Goal: Task Accomplishment & Management: Manage account settings

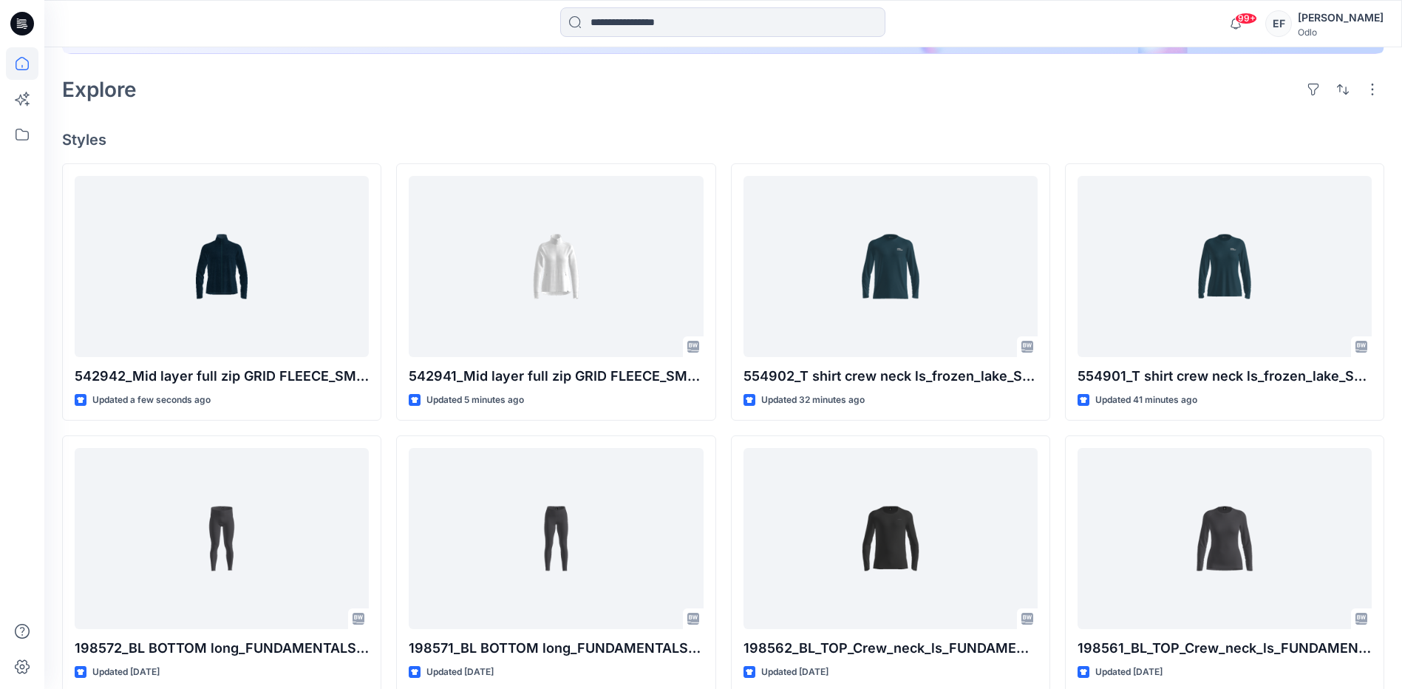
scroll to position [370, 0]
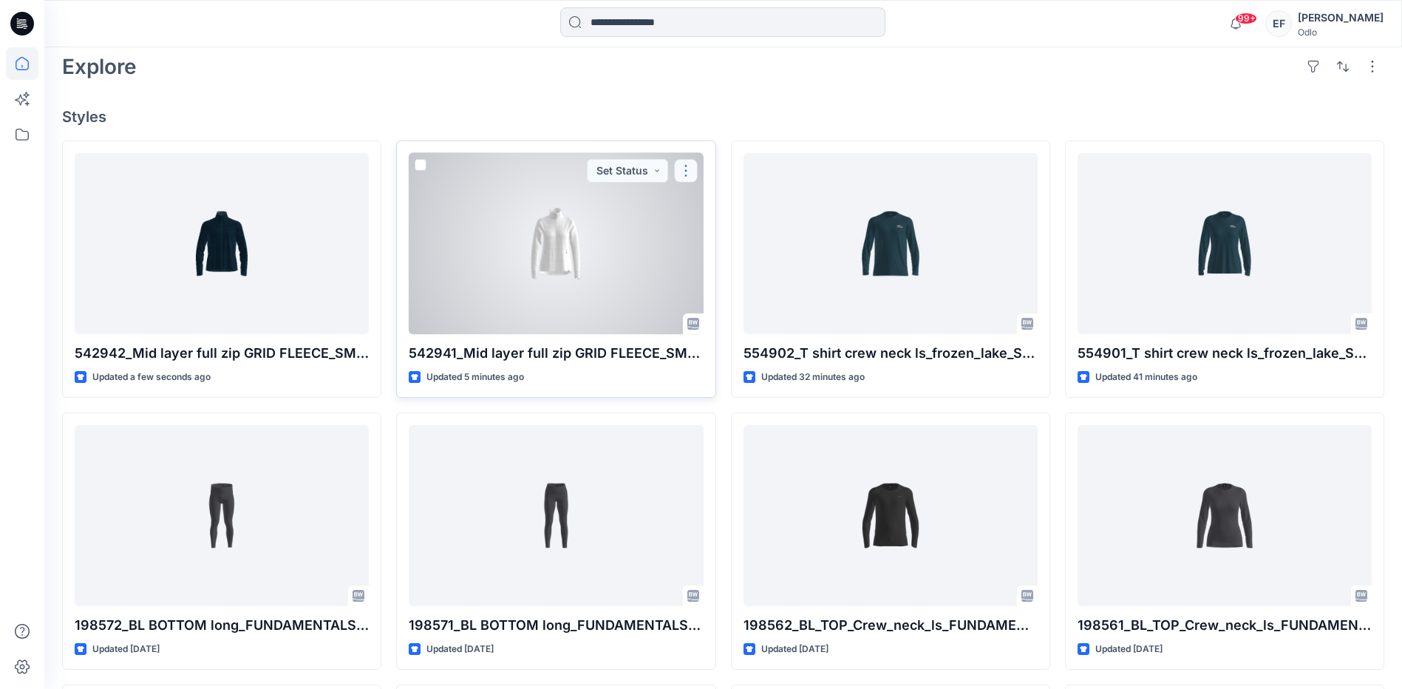
click at [679, 170] on button "button" at bounding box center [686, 171] width 24 height 24
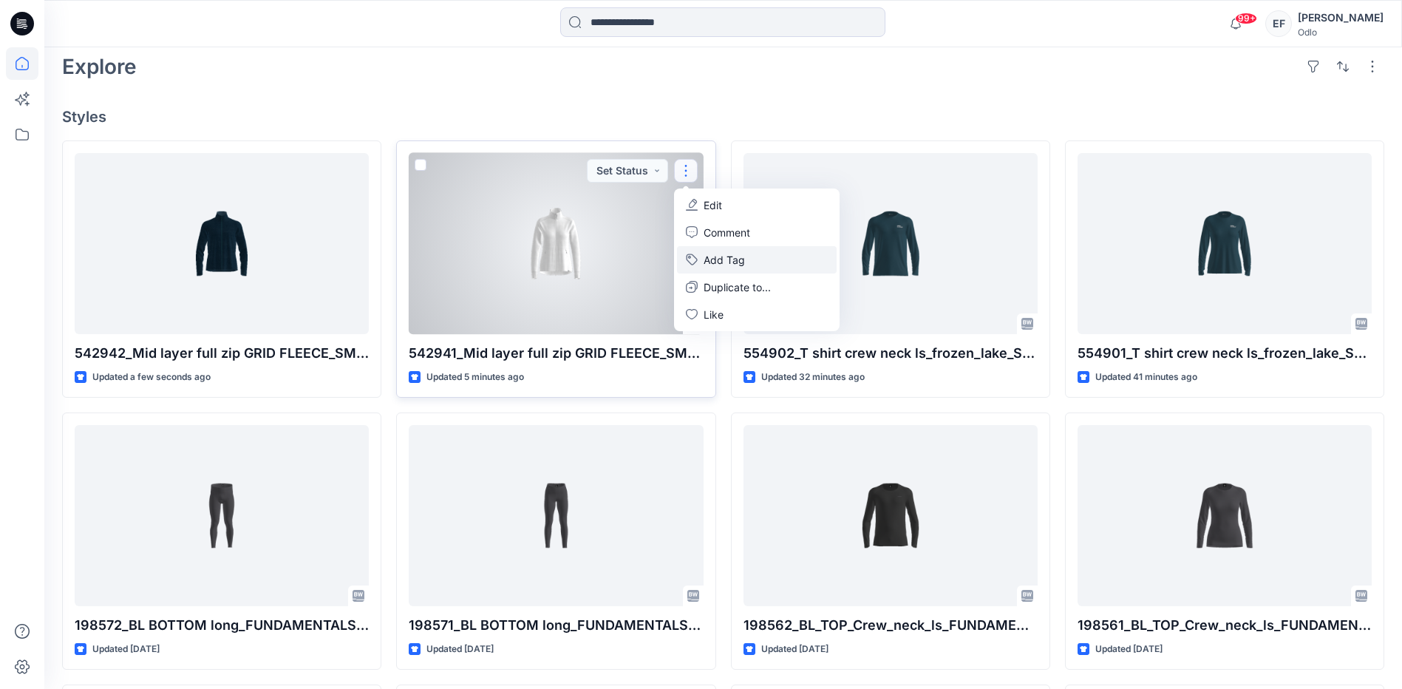
click at [720, 268] on button "Add Tag" at bounding box center [757, 259] width 160 height 27
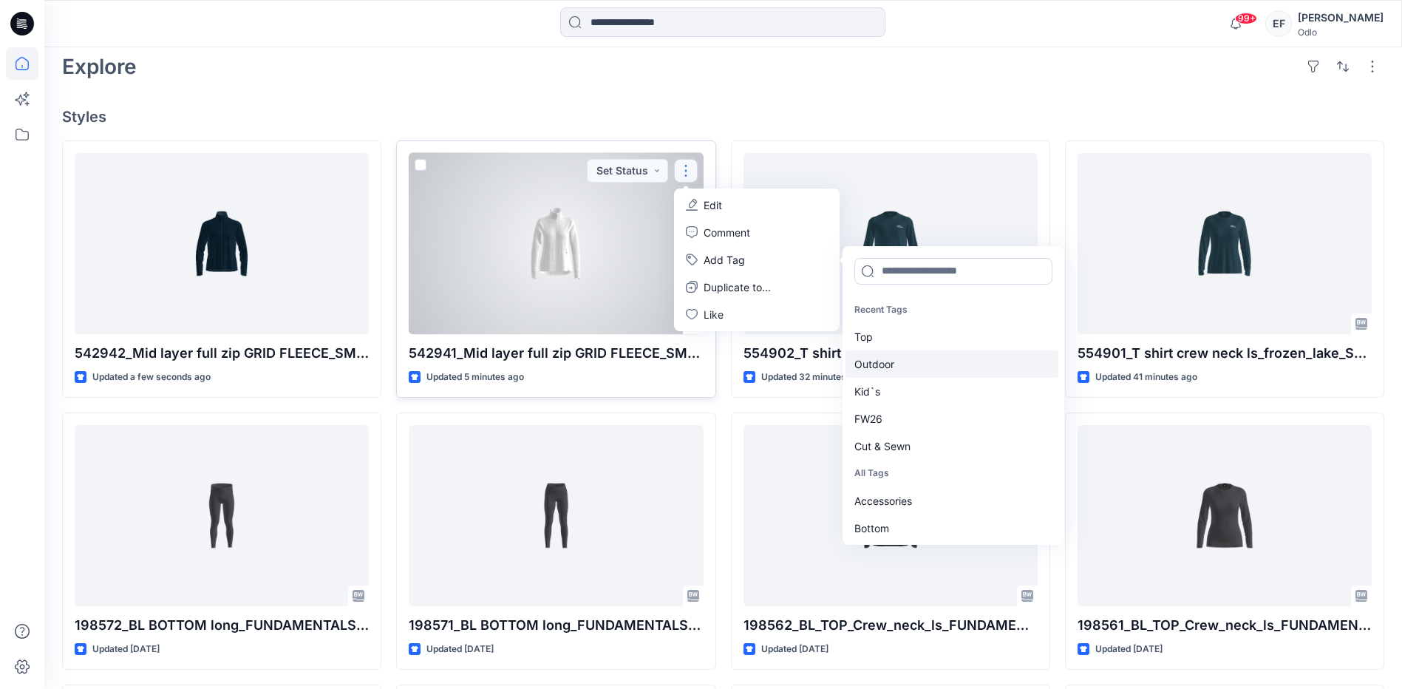
click at [868, 364] on div "Outdoor" at bounding box center [952, 363] width 213 height 27
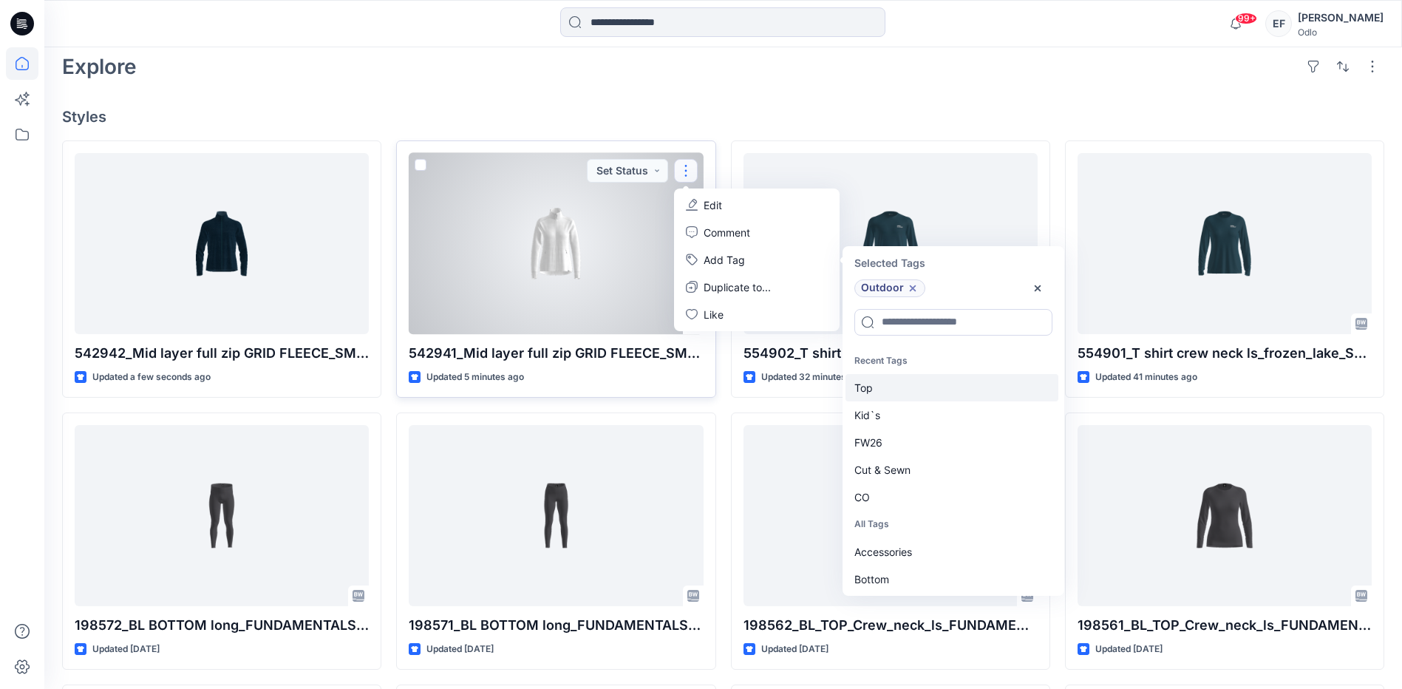
click at [871, 393] on div "Top" at bounding box center [952, 387] width 213 height 27
click at [871, 413] on div "FW26" at bounding box center [952, 414] width 213 height 27
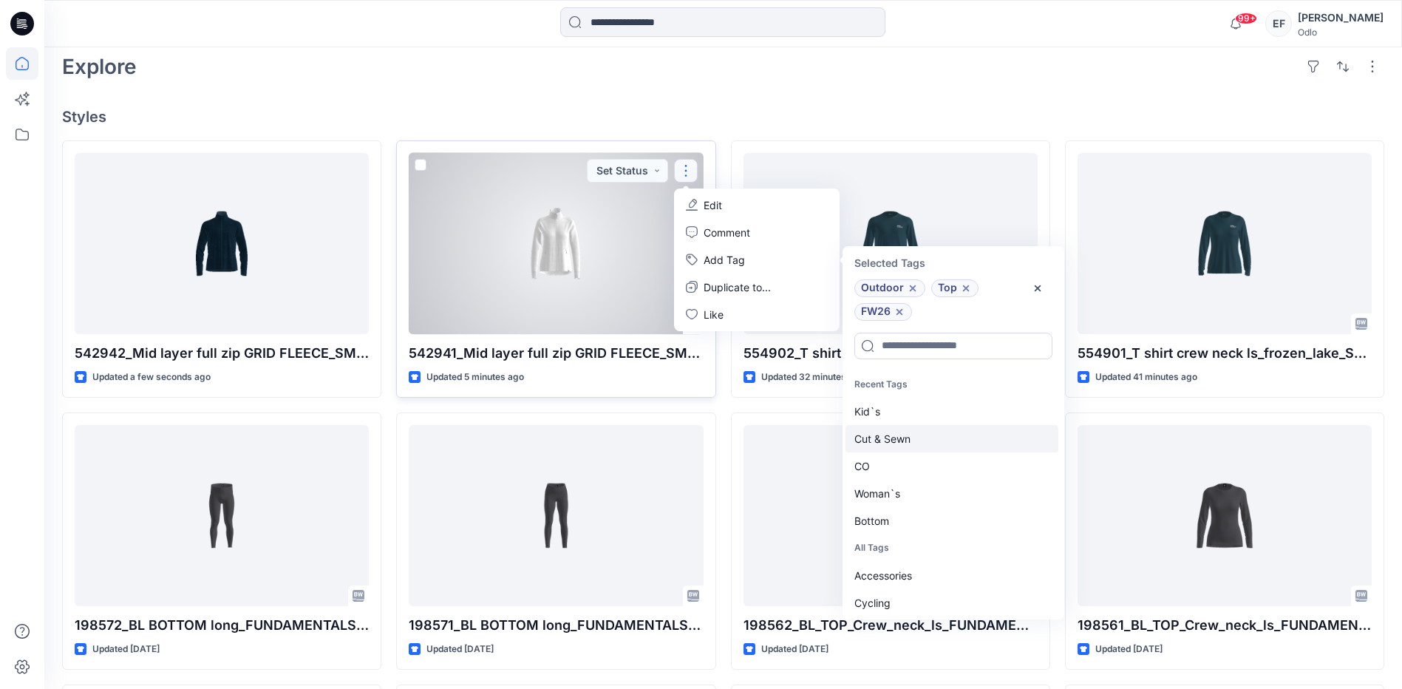
click at [874, 444] on div "Cut & Sewn" at bounding box center [952, 438] width 213 height 27
click at [874, 447] on div "CO" at bounding box center [952, 438] width 213 height 27
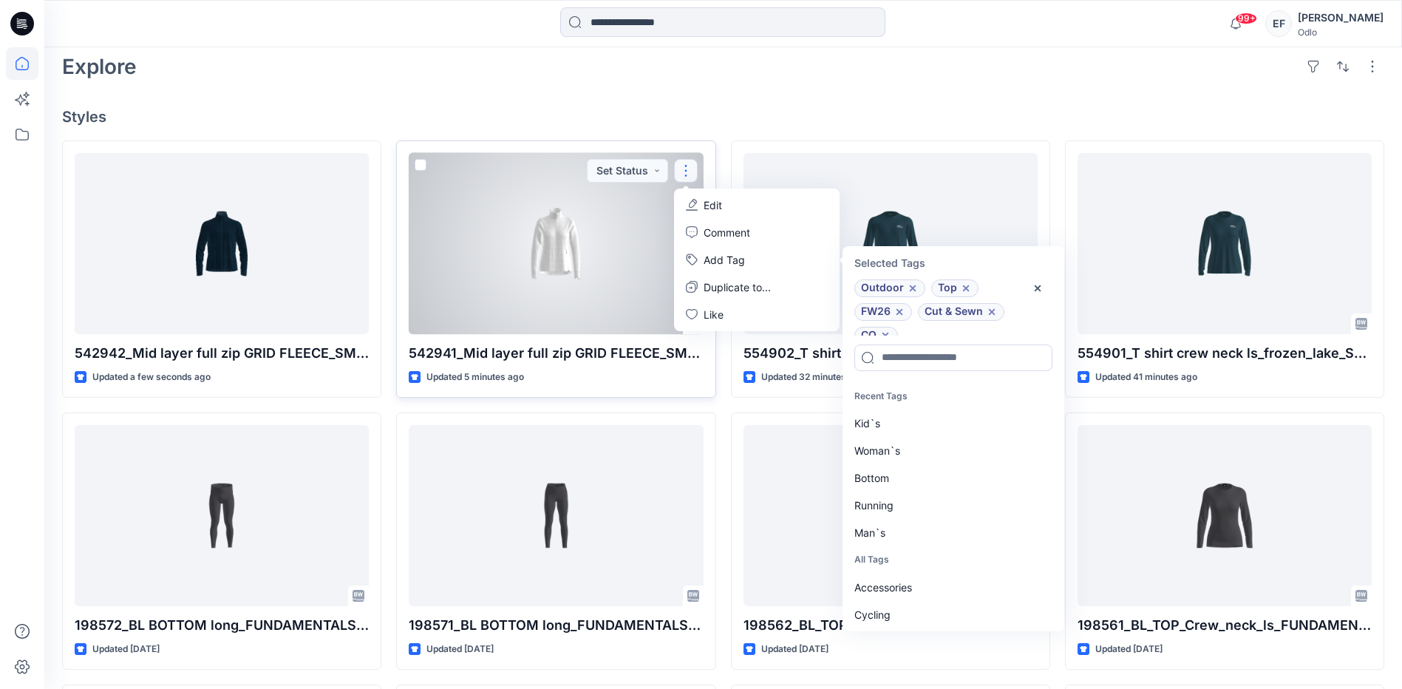
scroll to position [12, 0]
click at [874, 447] on div "Woman`s" at bounding box center [952, 450] width 213 height 27
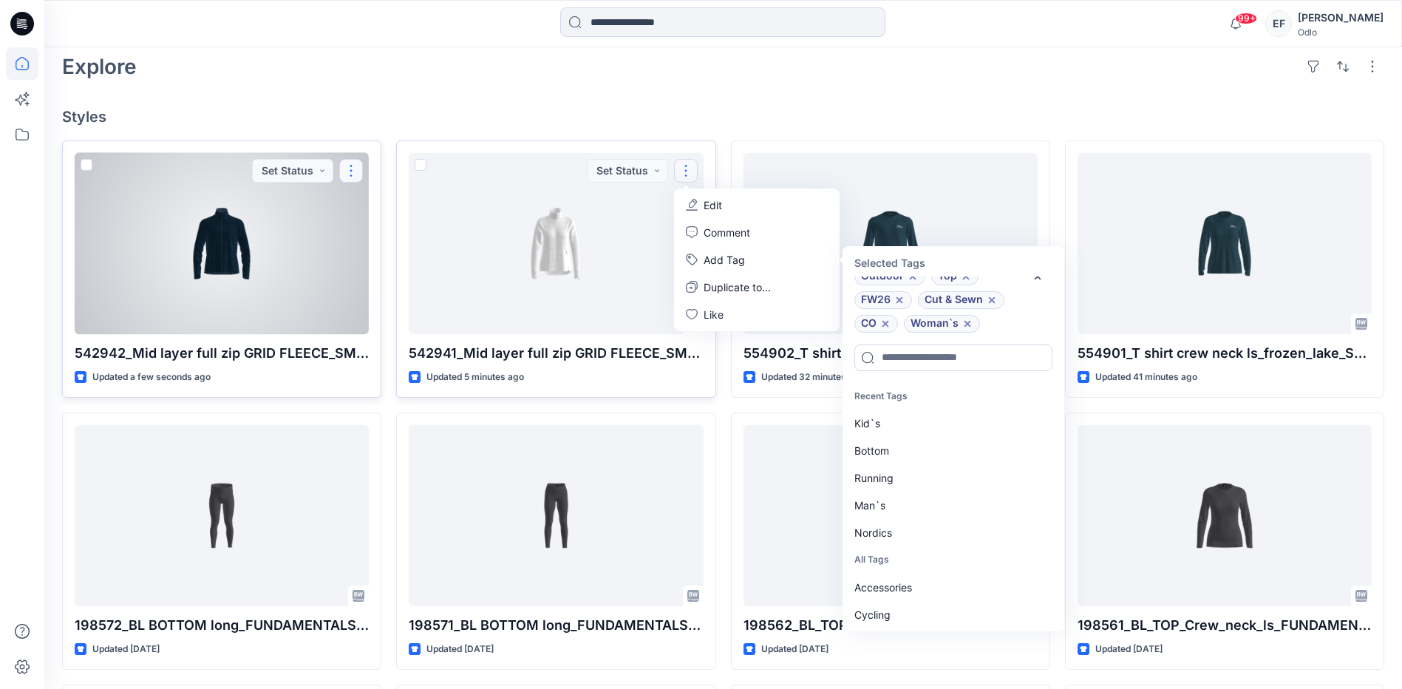
click at [355, 174] on button "button" at bounding box center [351, 171] width 24 height 24
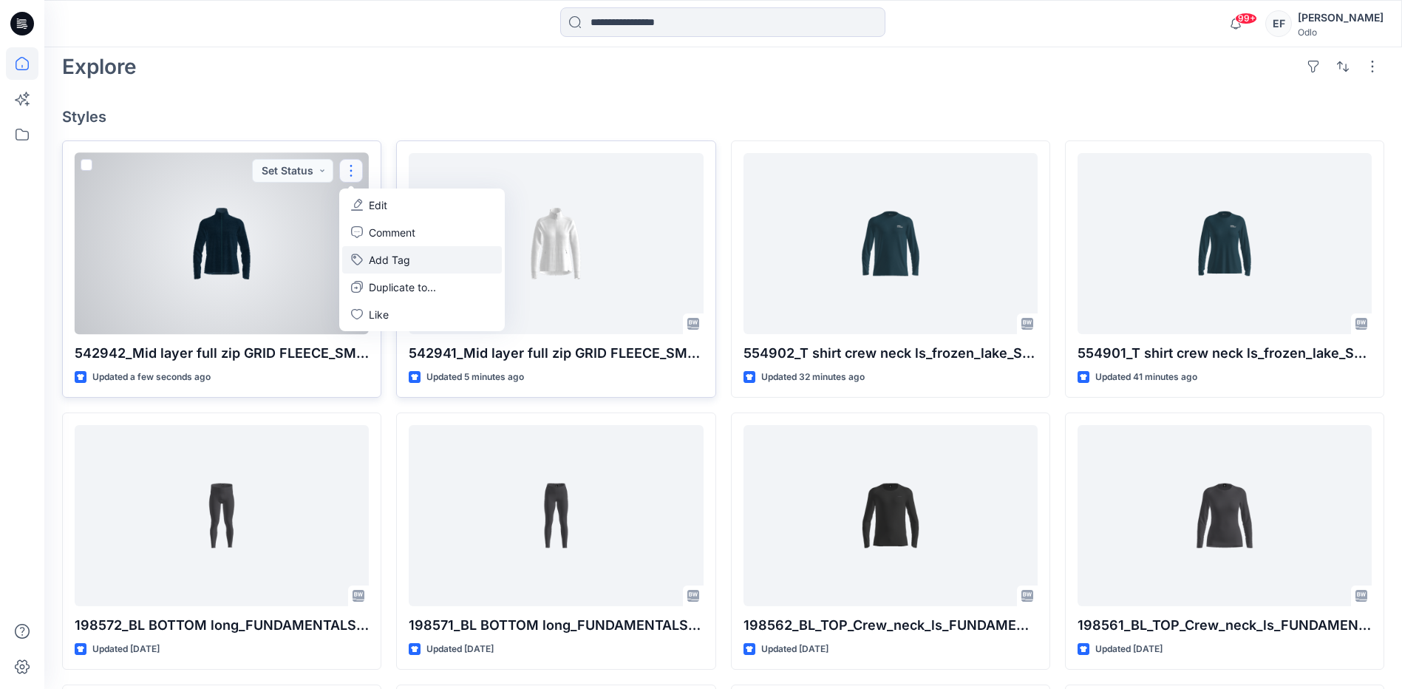
click at [388, 262] on button "Add Tag" at bounding box center [422, 259] width 160 height 27
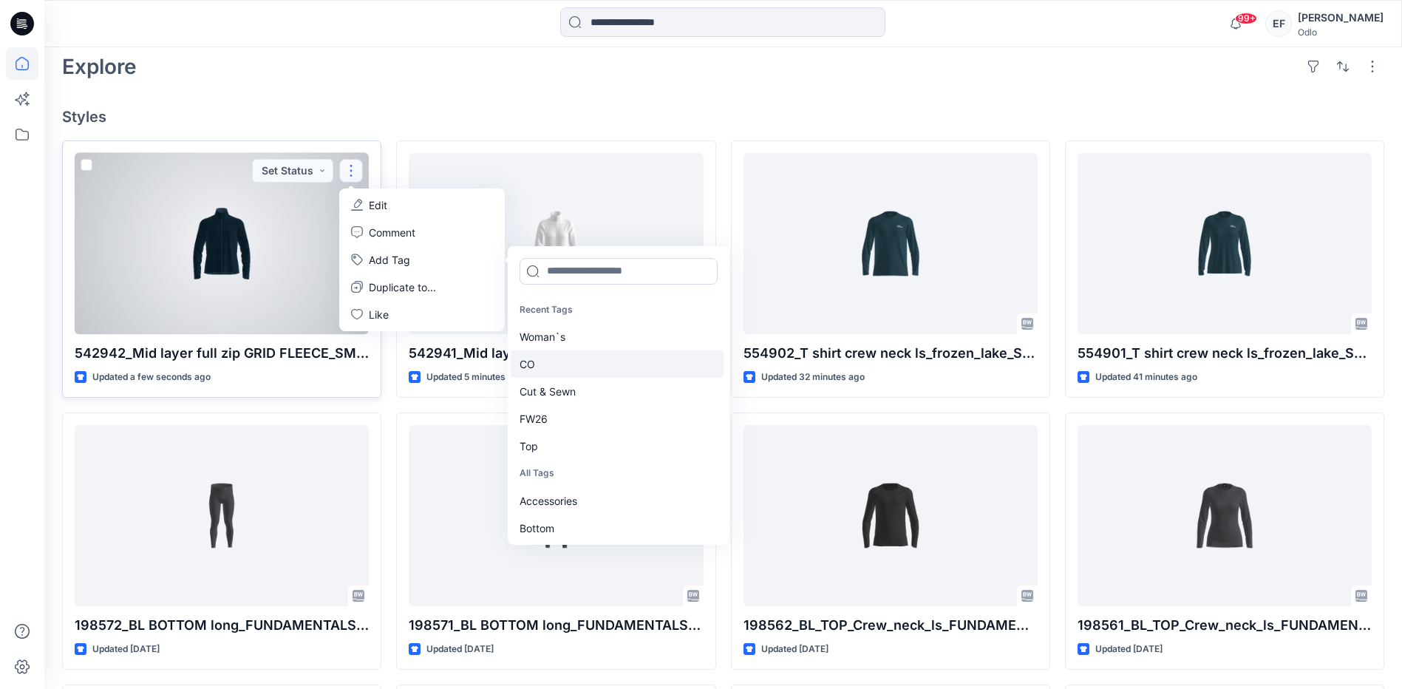
click at [563, 376] on div "CO" at bounding box center [617, 363] width 213 height 27
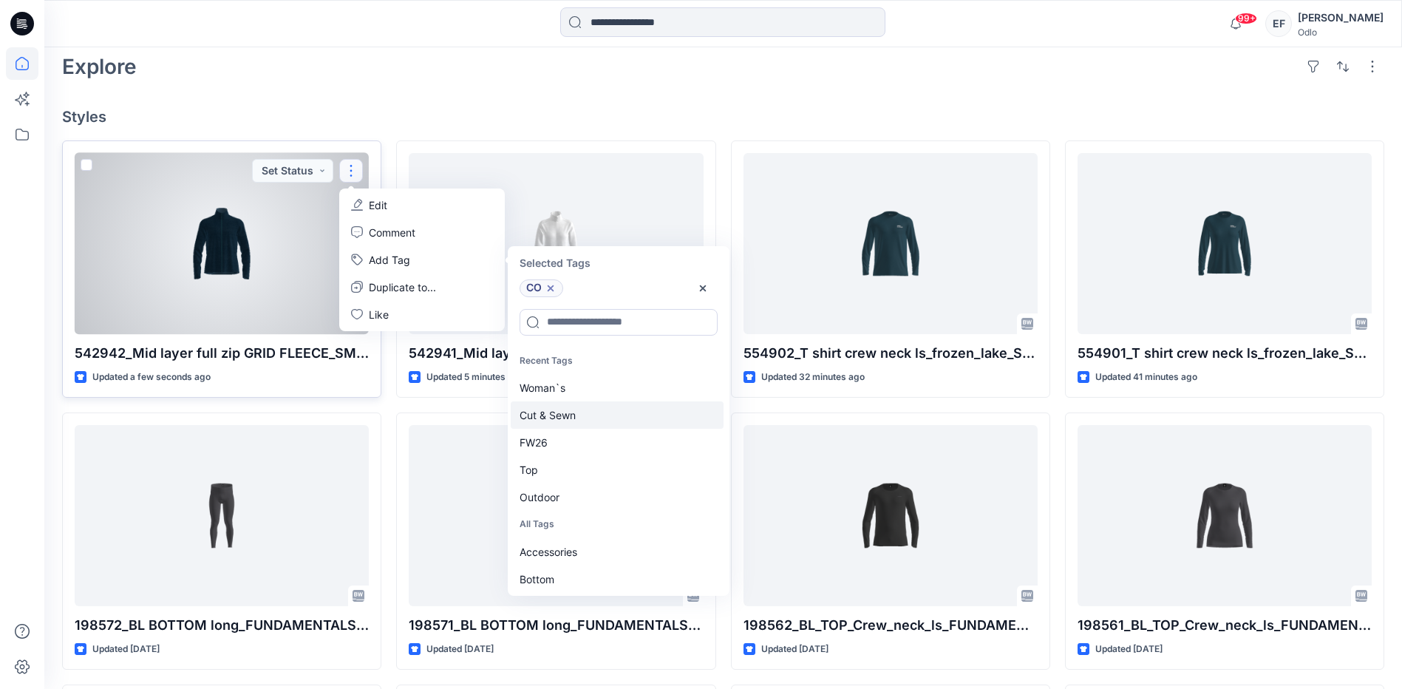
click at [574, 407] on div "Cut & Sewn" at bounding box center [617, 414] width 213 height 27
click at [574, 428] on div "FW26" at bounding box center [617, 414] width 213 height 27
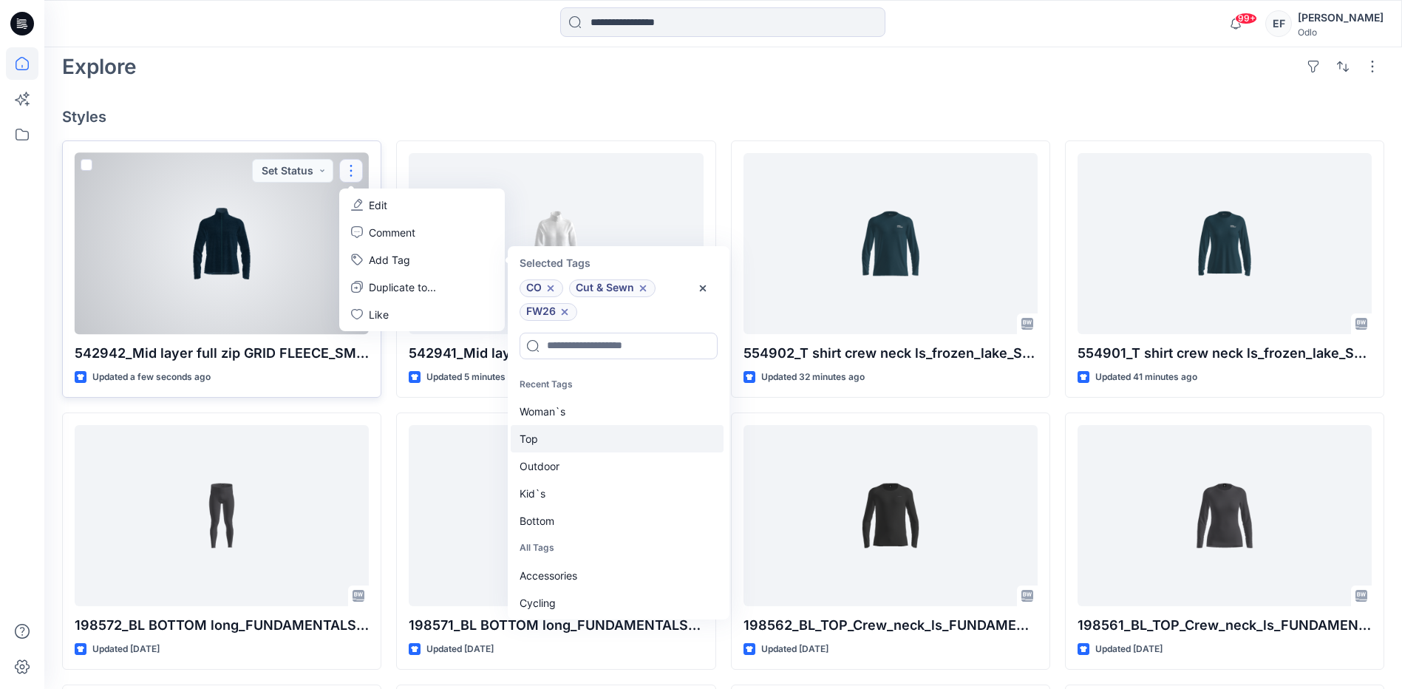
click at [568, 449] on div "Top" at bounding box center [617, 438] width 213 height 27
click at [568, 449] on div "Outdoor" at bounding box center [617, 438] width 213 height 27
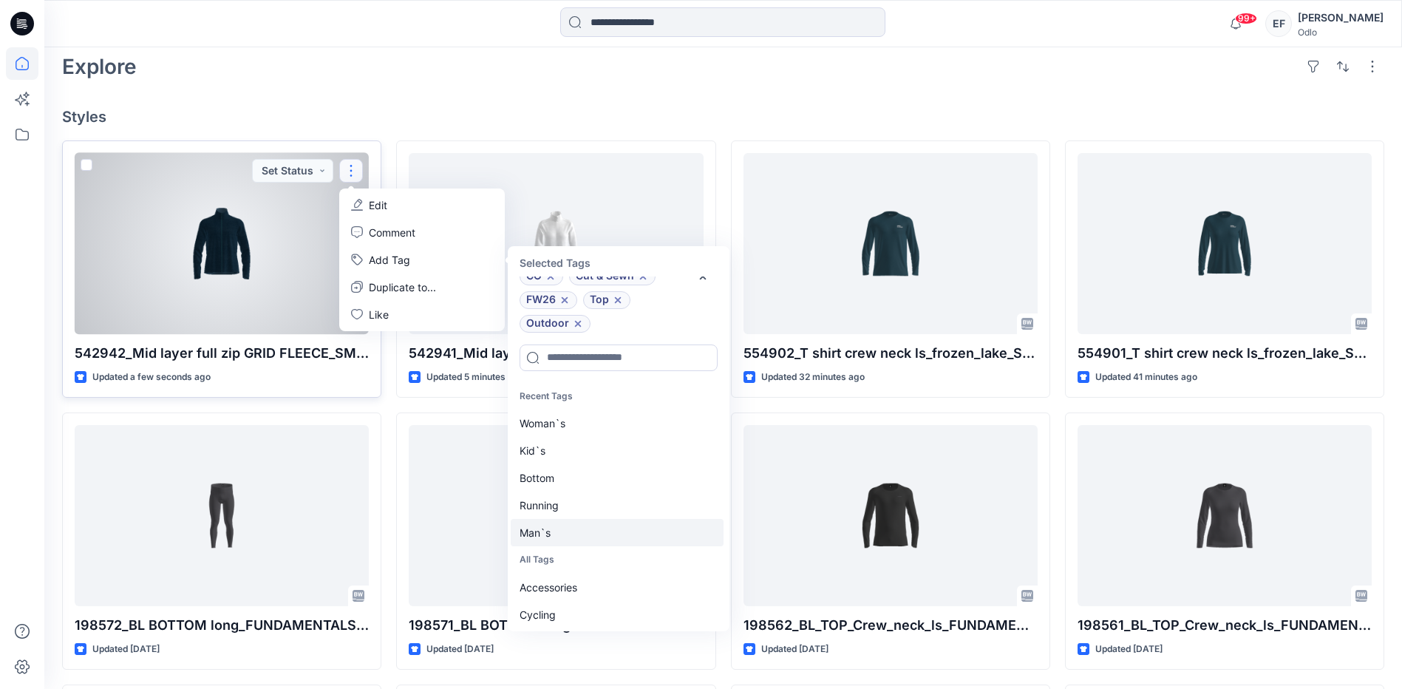
click at [543, 533] on div "Man`s" at bounding box center [617, 532] width 213 height 27
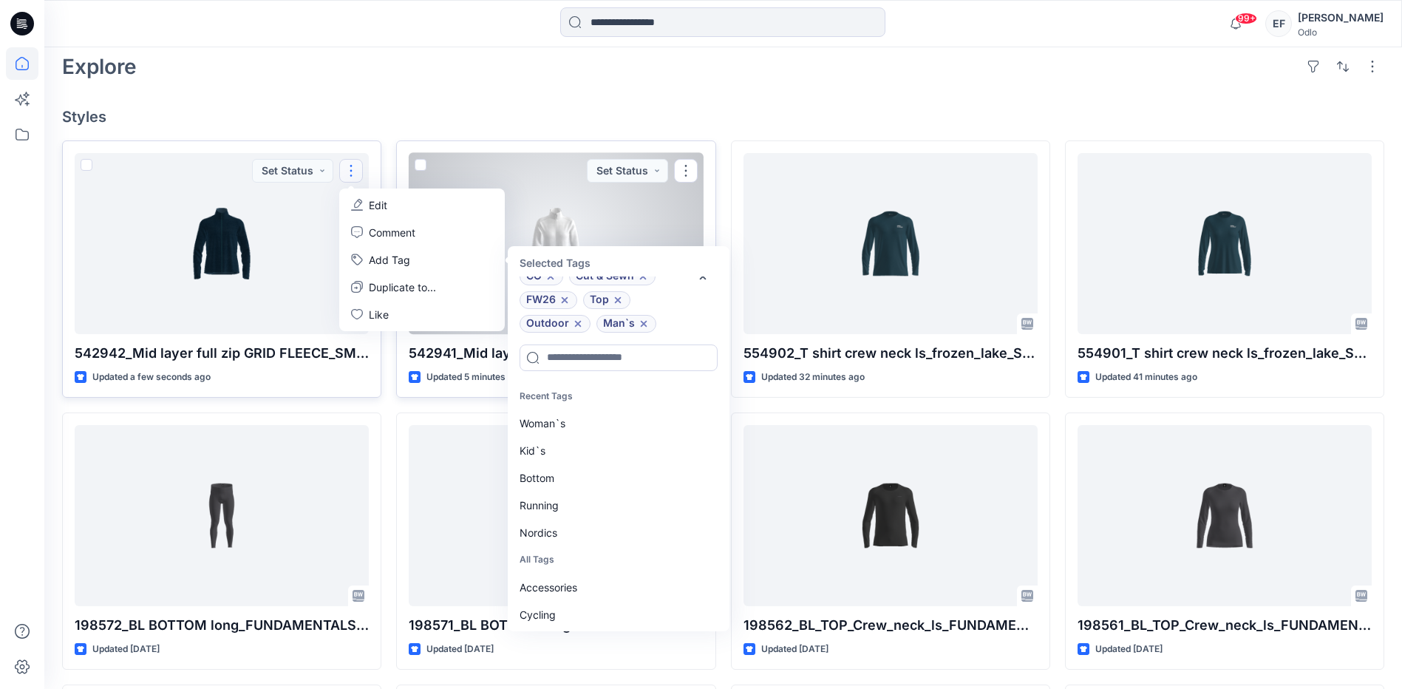
click at [632, 206] on div at bounding box center [556, 243] width 294 height 181
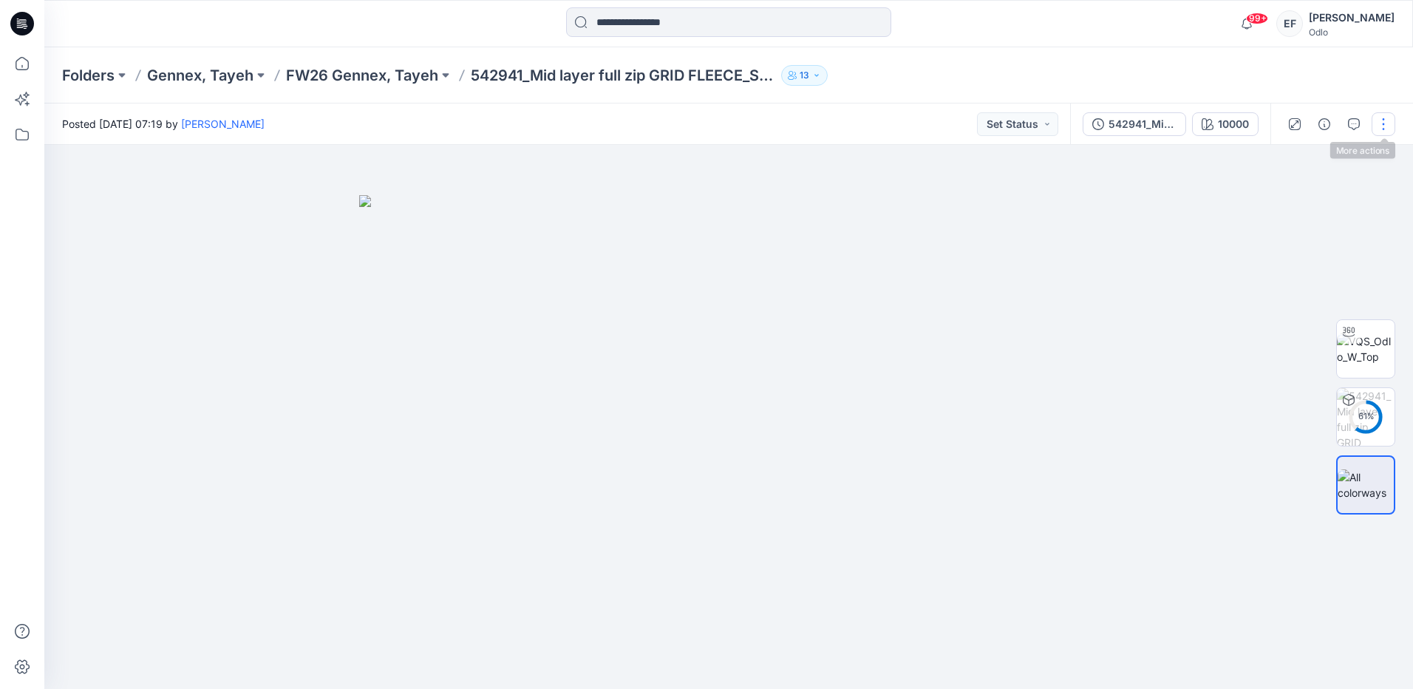
click at [1388, 117] on button "button" at bounding box center [1384, 124] width 24 height 24
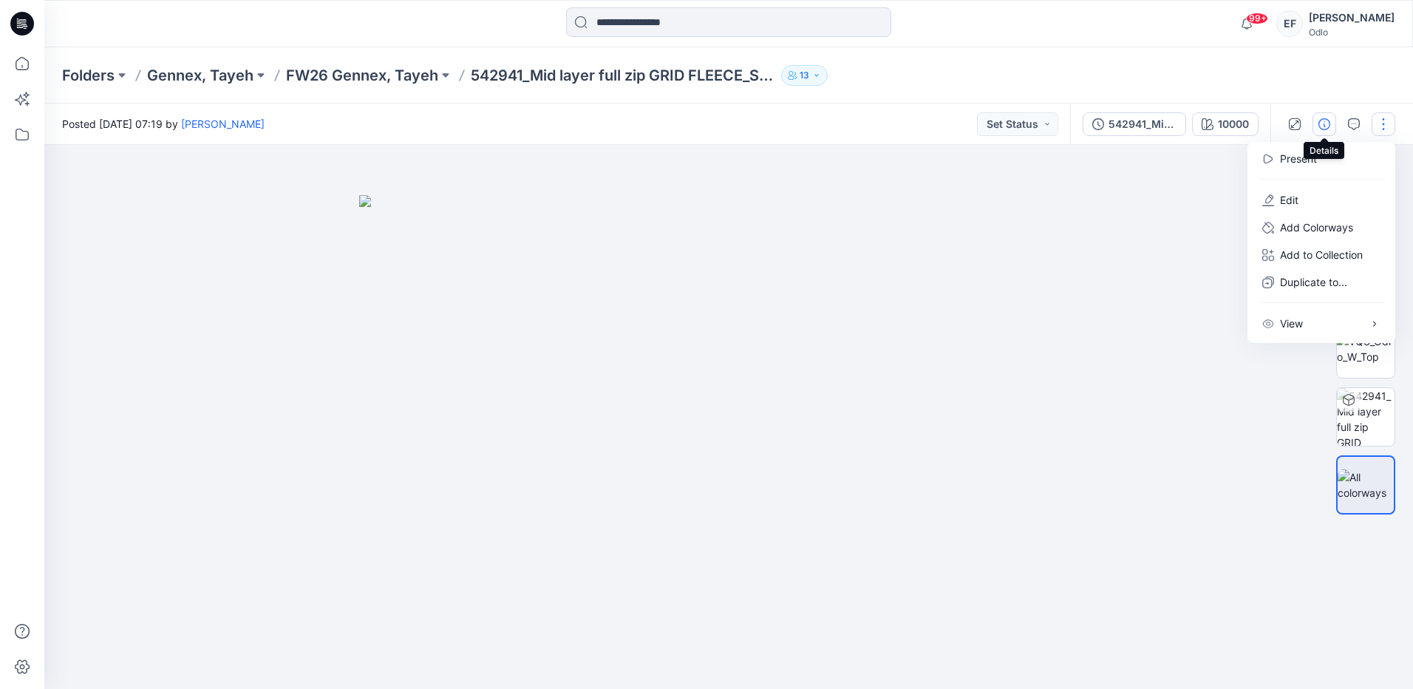
click at [1325, 118] on icon "button" at bounding box center [1325, 124] width 12 height 12
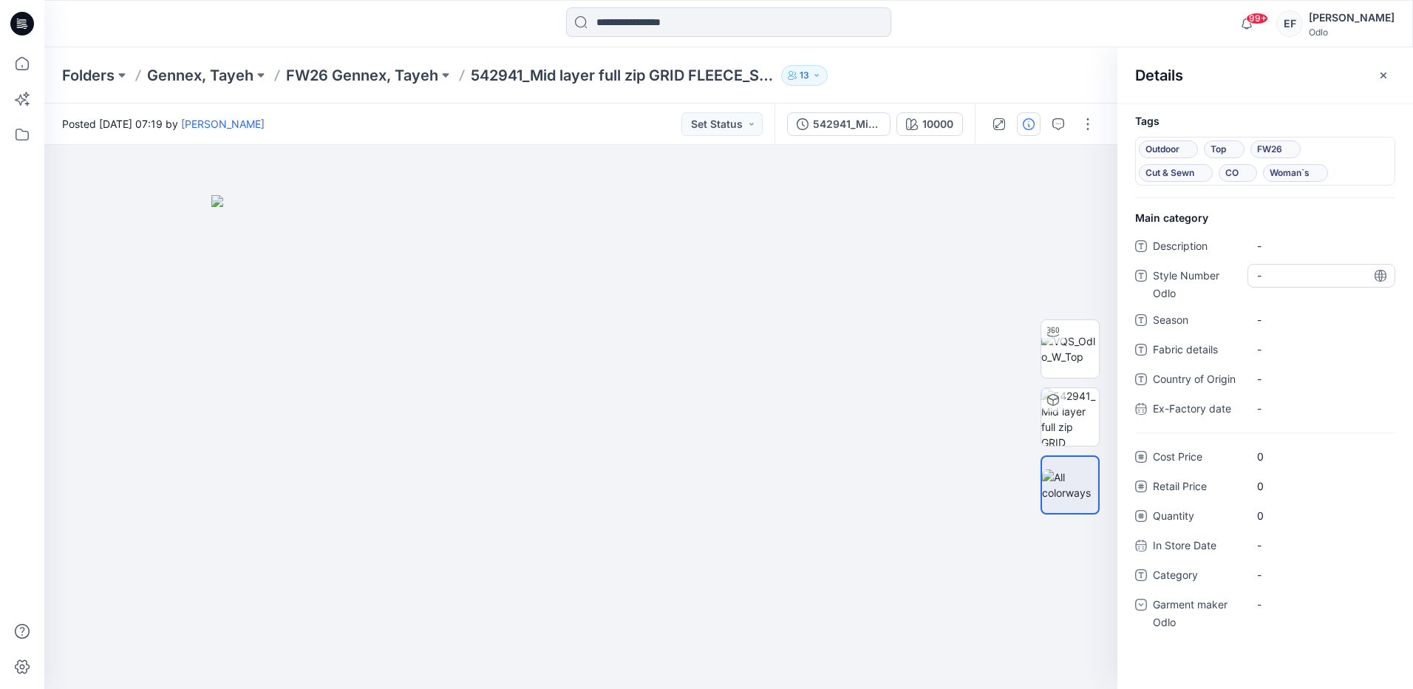
click at [1310, 271] on Odlo "-" at bounding box center [1321, 276] width 129 height 16
type textarea "******"
click at [1320, 313] on span "-" at bounding box center [1321, 320] width 129 height 16
type textarea "****"
click at [1293, 584] on div "-" at bounding box center [1322, 575] width 148 height 24
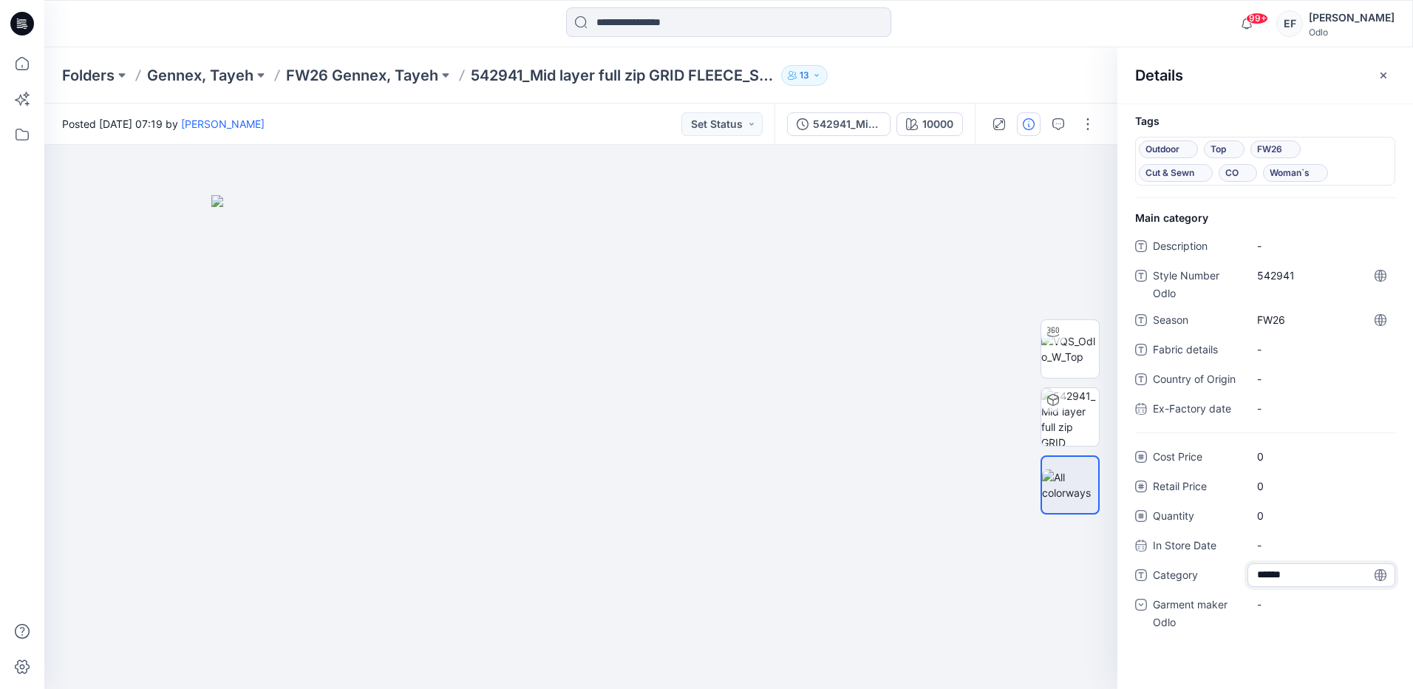
type textarea "*******"
click at [1276, 599] on div "-" at bounding box center [1268, 605] width 22 height 16
click at [1270, 681] on div "Gennex, Tayeh" at bounding box center [1322, 682] width 142 height 30
click at [1380, 75] on icon "button" at bounding box center [1384, 75] width 12 height 12
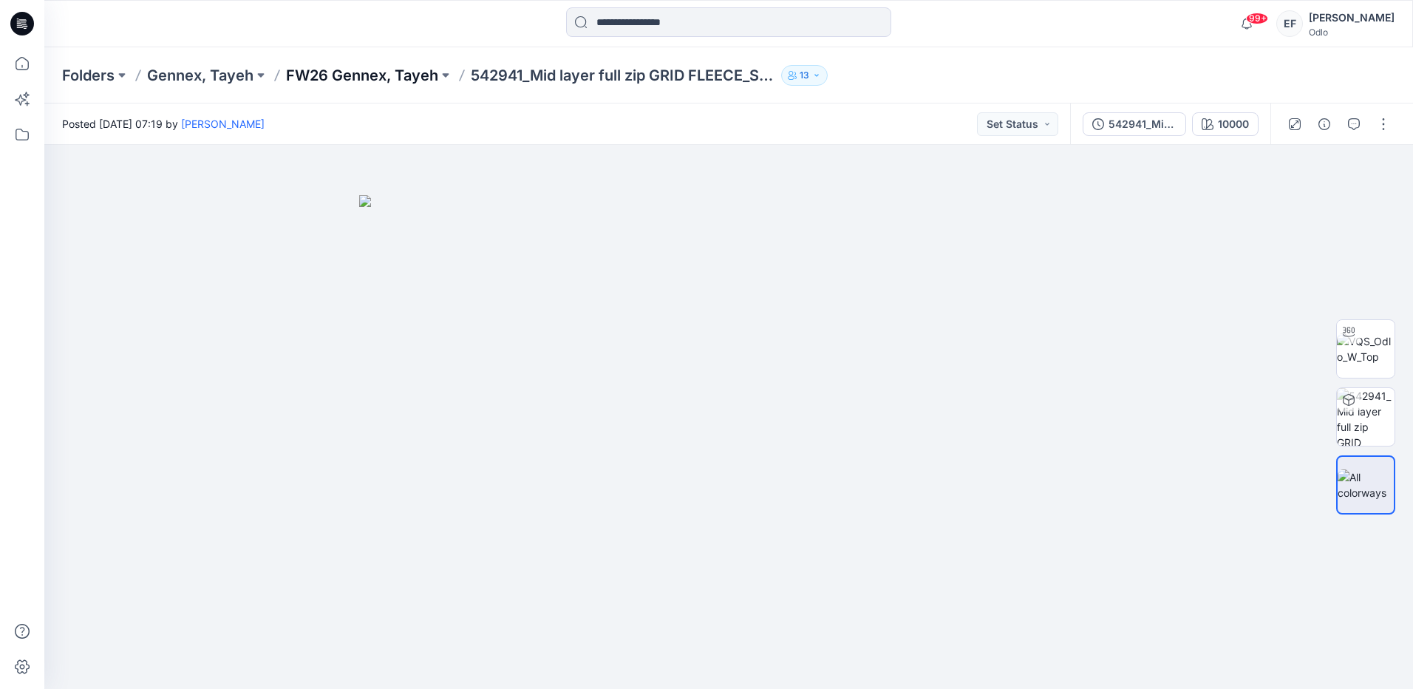
click at [373, 78] on p "FW26 Gennex, Tayeh" at bounding box center [362, 75] width 152 height 21
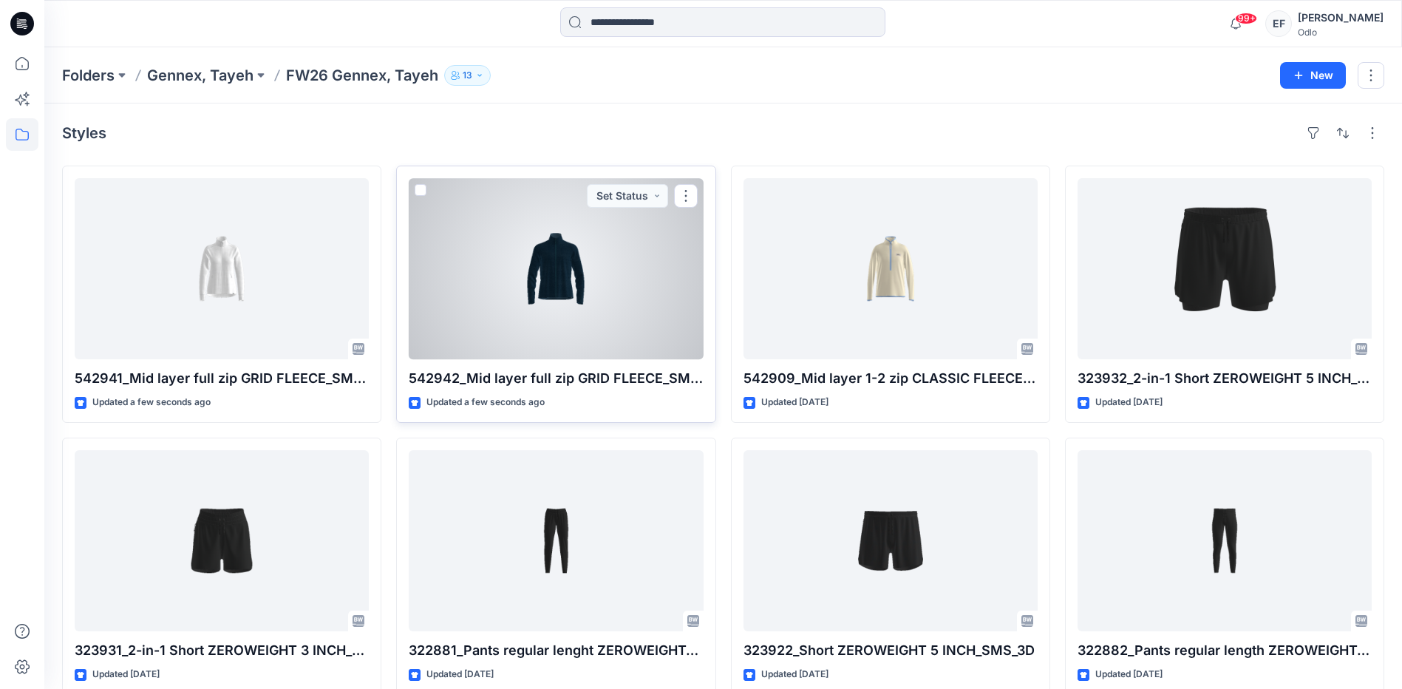
click at [475, 235] on div at bounding box center [556, 268] width 294 height 181
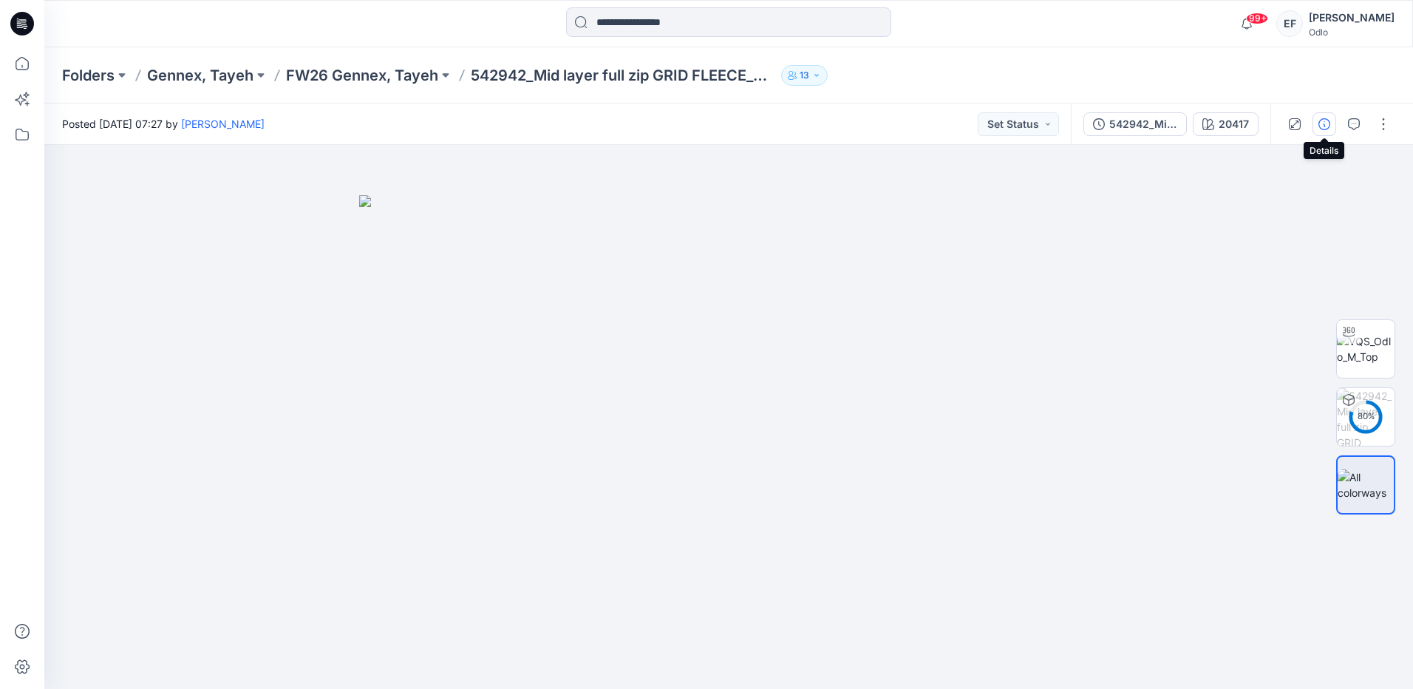
click at [1323, 126] on icon "button" at bounding box center [1325, 124] width 12 height 12
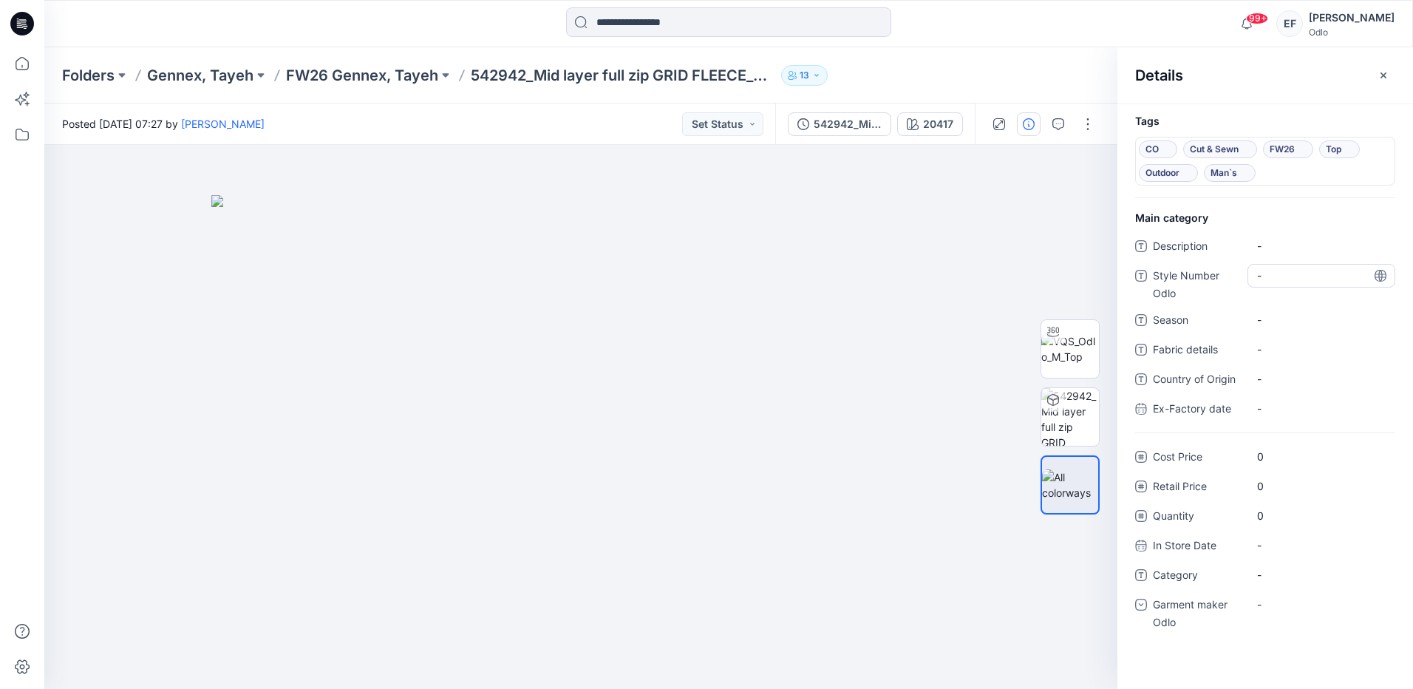
click at [1295, 275] on Odlo "-" at bounding box center [1321, 276] width 129 height 16
type textarea "******"
click at [1288, 313] on span "-" at bounding box center [1321, 320] width 129 height 16
type textarea "****"
click at [1286, 581] on span "-" at bounding box center [1321, 575] width 129 height 16
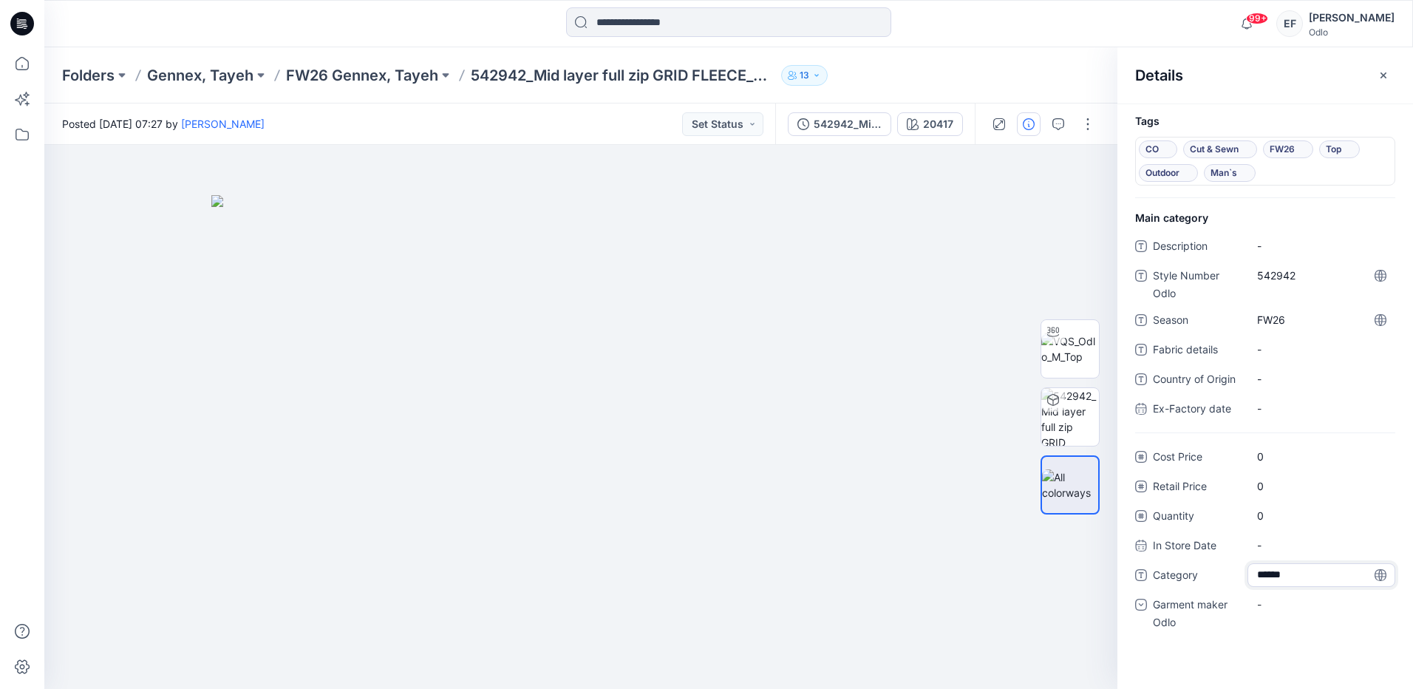
type textarea "*******"
click at [1289, 601] on div "-" at bounding box center [1322, 605] width 148 height 24
click at [1291, 673] on div "Gennex, Tayeh" at bounding box center [1322, 682] width 142 height 30
click at [1391, 72] on button "button" at bounding box center [1384, 76] width 24 height 24
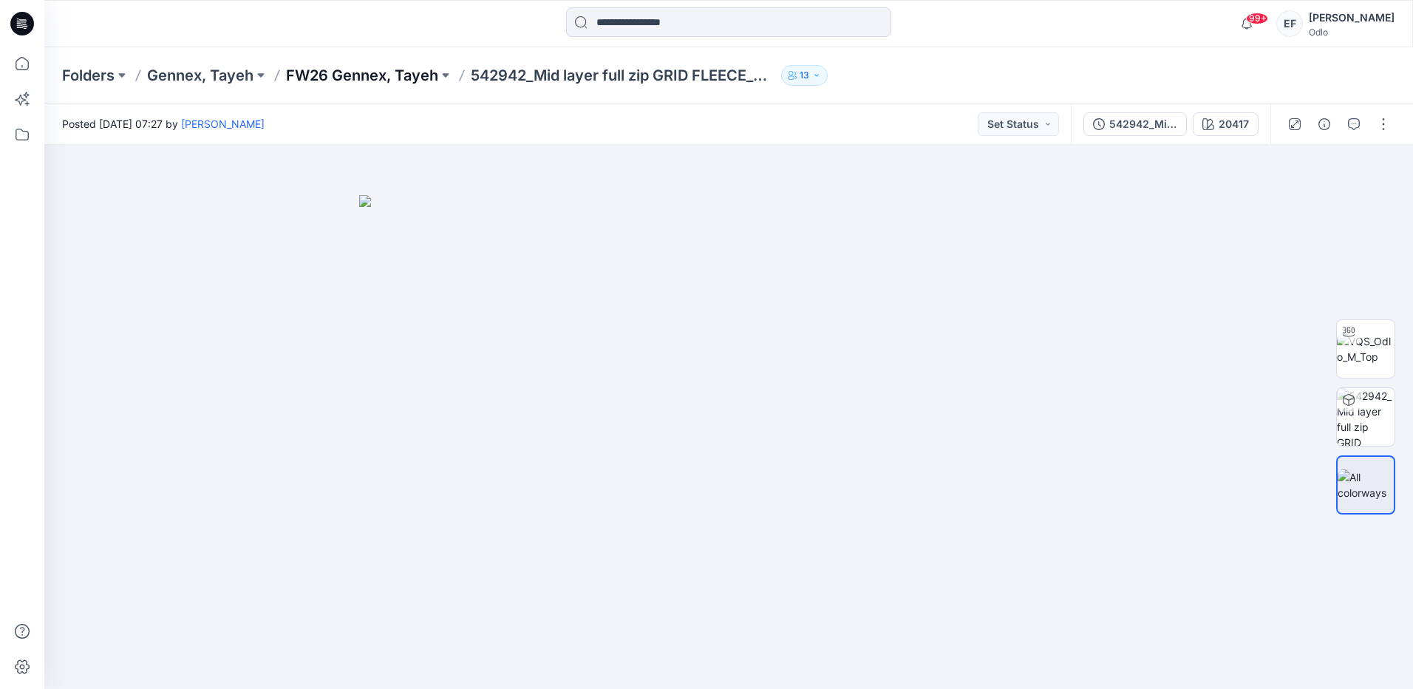
click at [353, 75] on p "FW26 Gennex, Tayeh" at bounding box center [362, 75] width 152 height 21
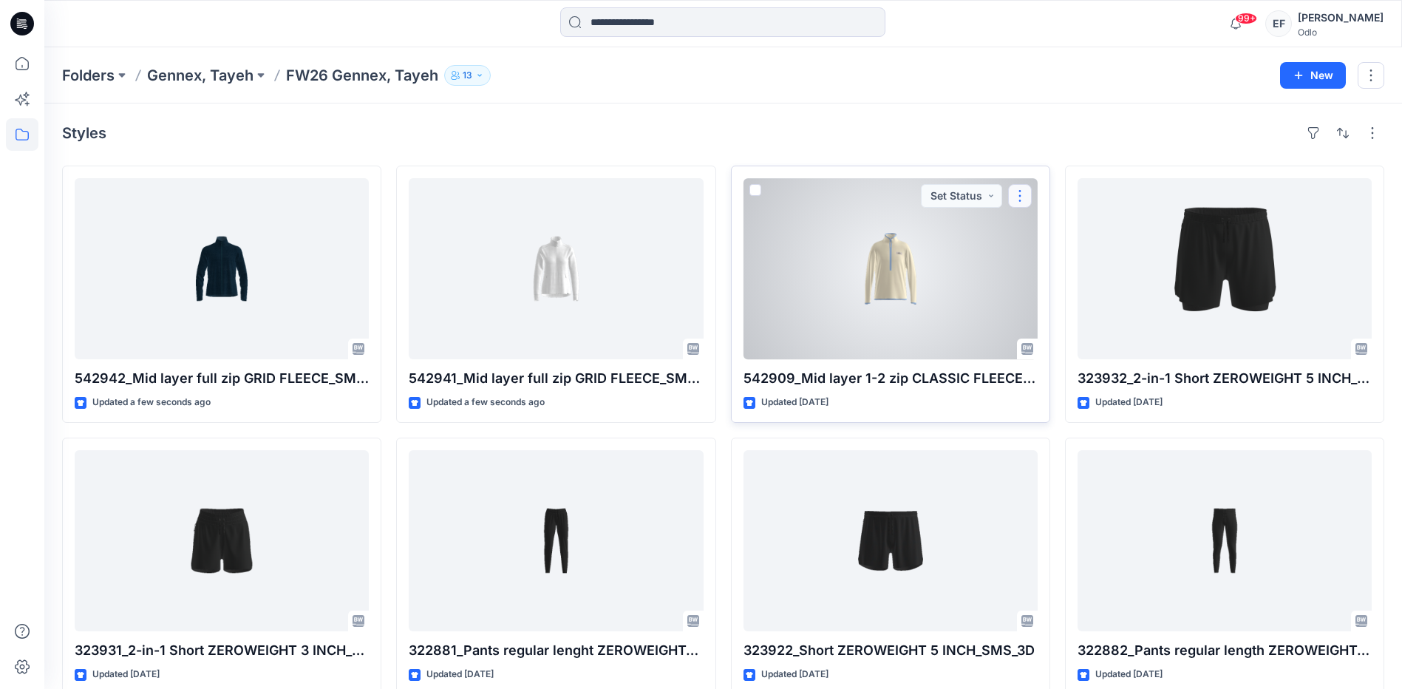
click at [1022, 195] on button "button" at bounding box center [1020, 196] width 24 height 24
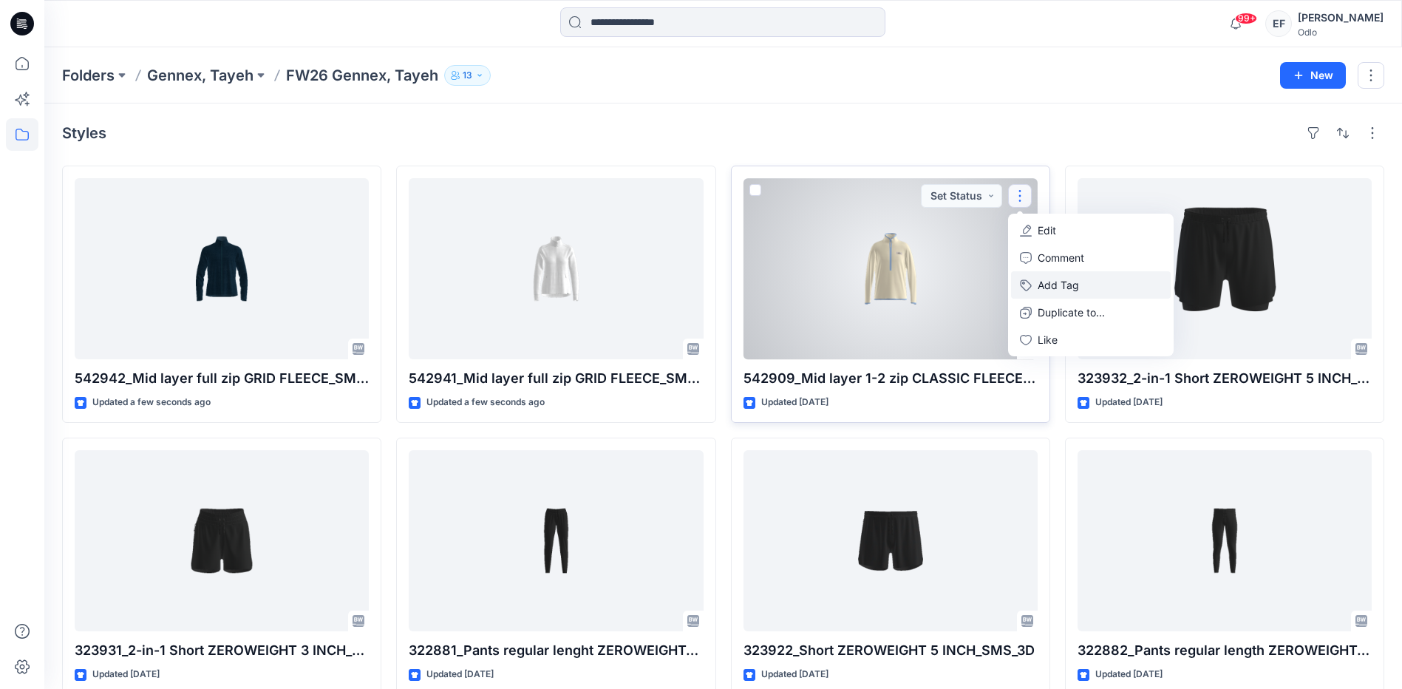
click at [1047, 290] on button "Add Tag" at bounding box center [1091, 284] width 160 height 27
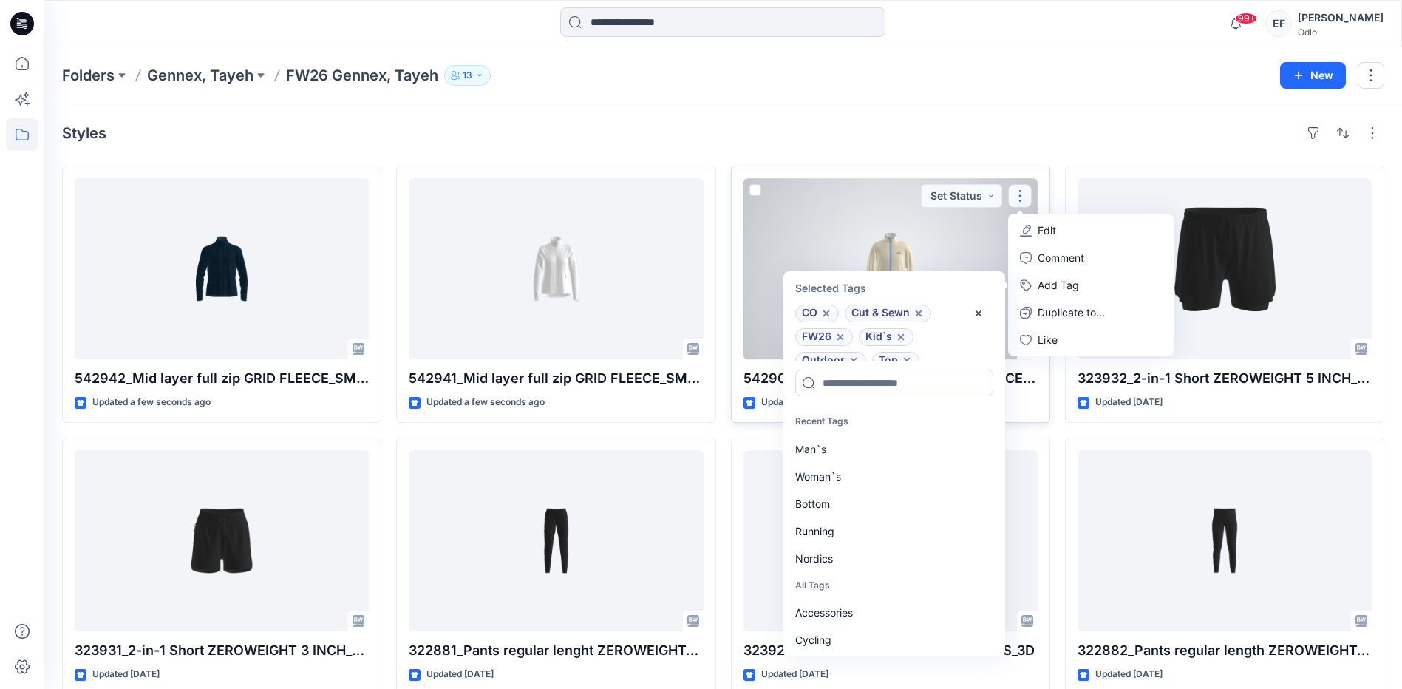
click at [957, 237] on div at bounding box center [891, 268] width 294 height 181
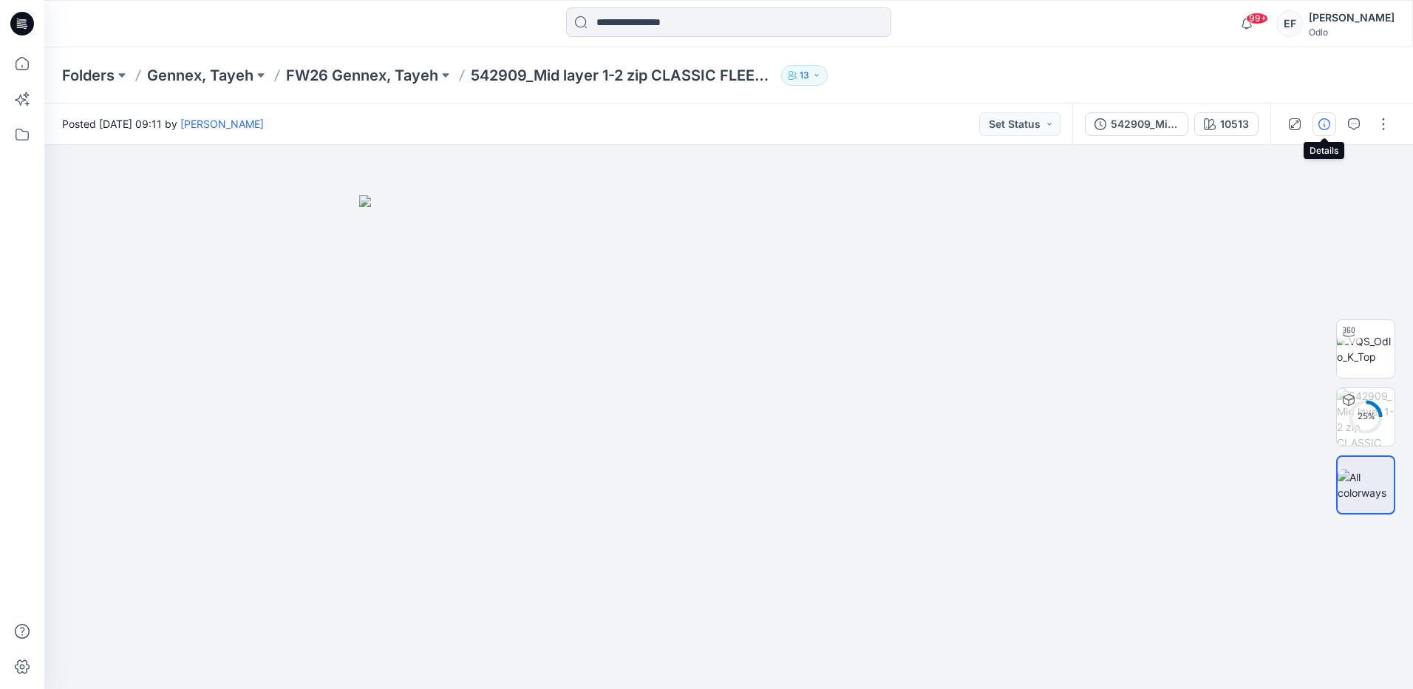
click at [1319, 118] on icon "button" at bounding box center [1325, 124] width 12 height 12
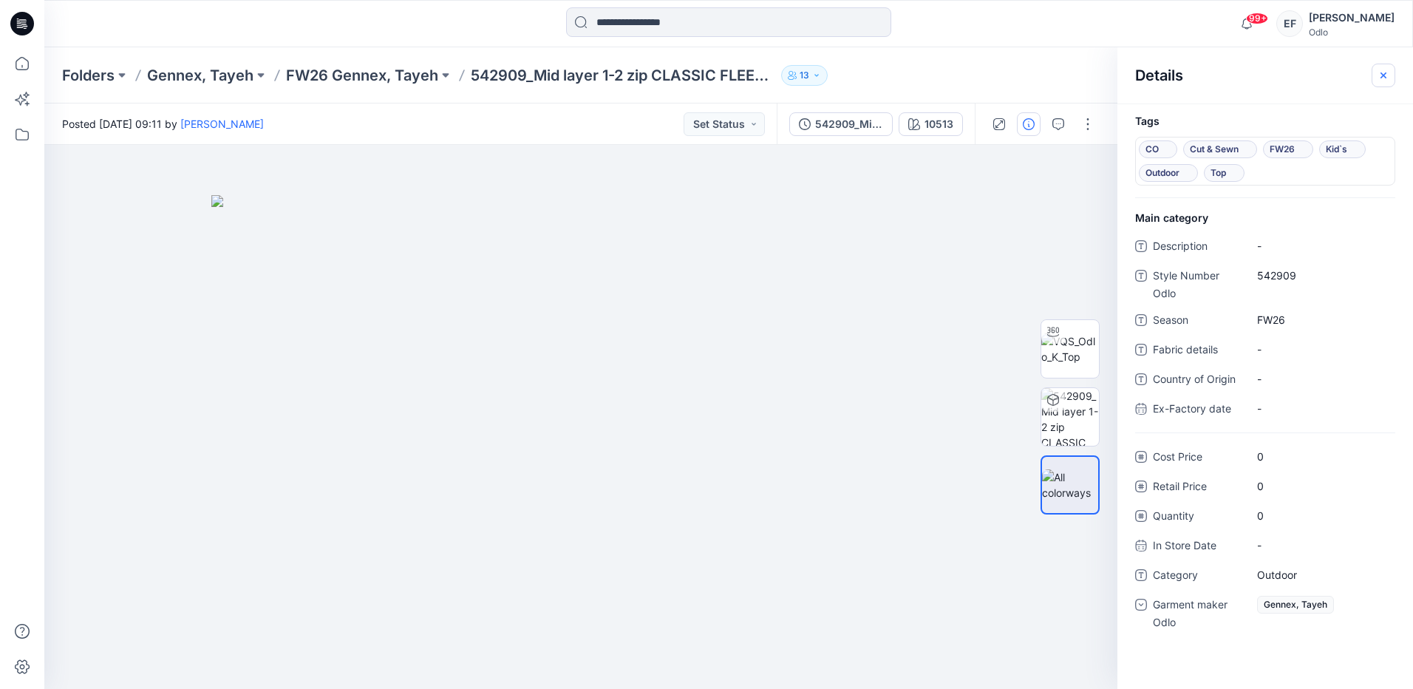
click at [1385, 74] on icon "button" at bounding box center [1384, 75] width 6 height 6
